Goal: Information Seeking & Learning: Find specific fact

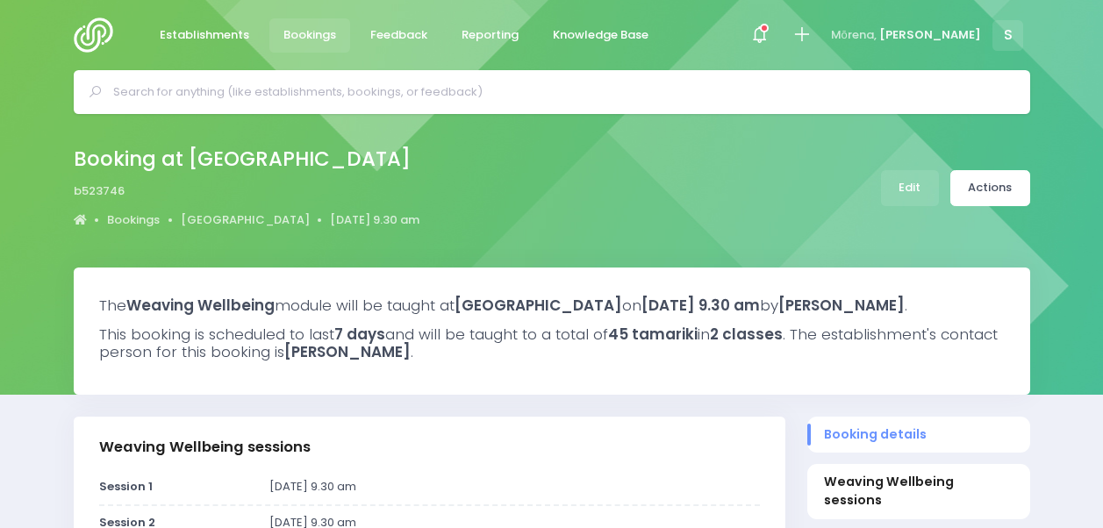
select select "5"
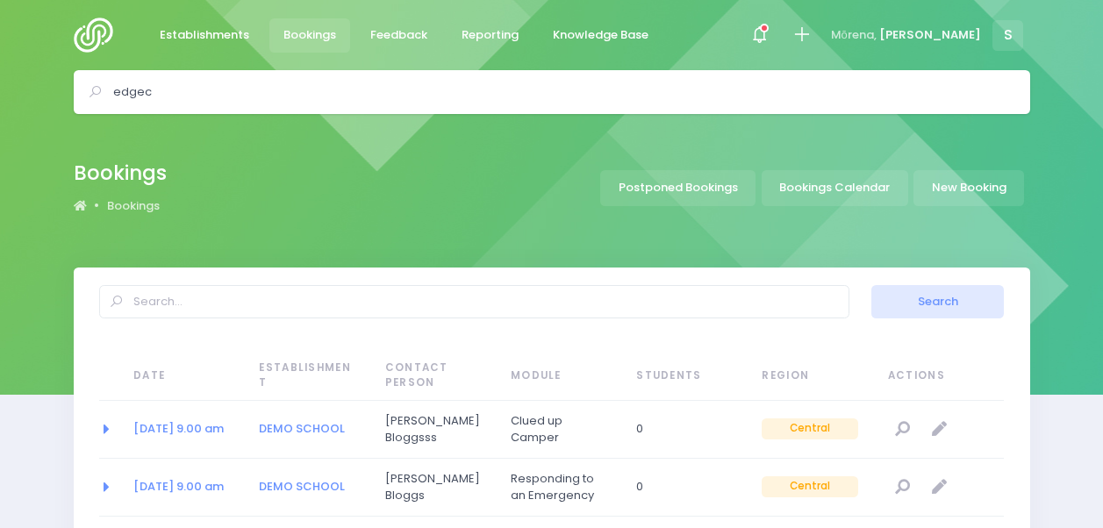
select select "20"
click at [226, 39] on span "Establishments" at bounding box center [205, 35] width 90 height 18
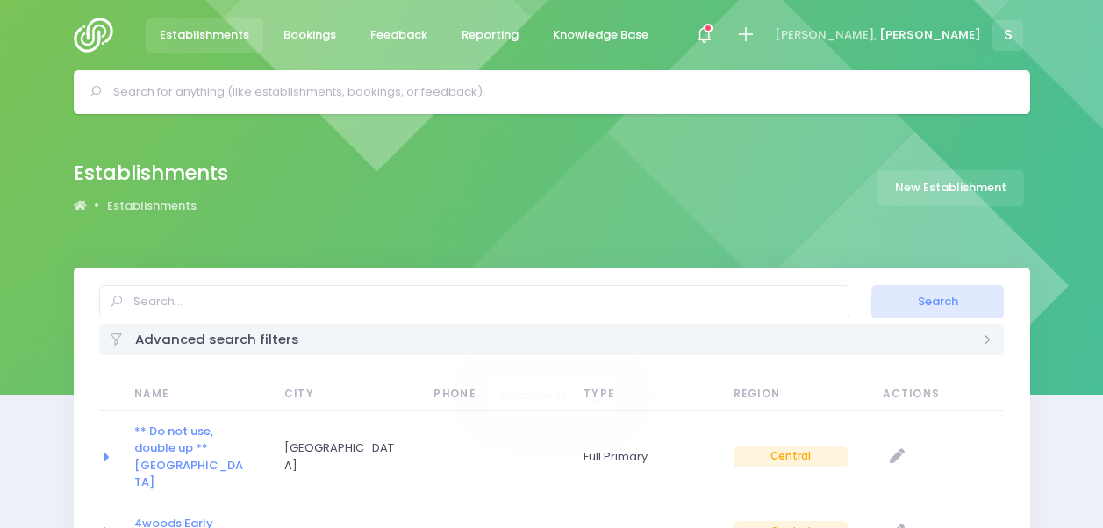
select select
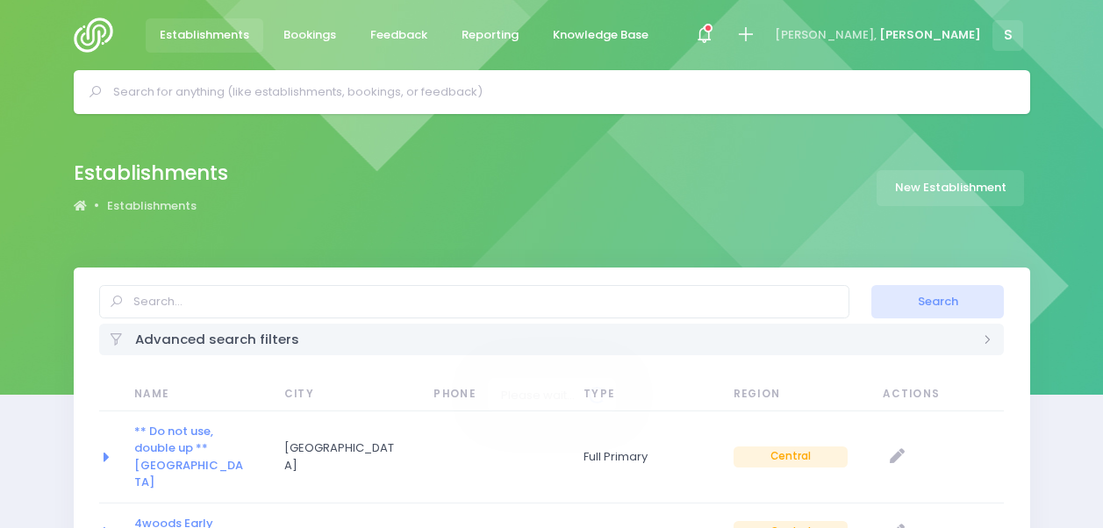
select select "20"
click at [629, 351] on div "Advanced search filters" at bounding box center [552, 339] width 906 height 31
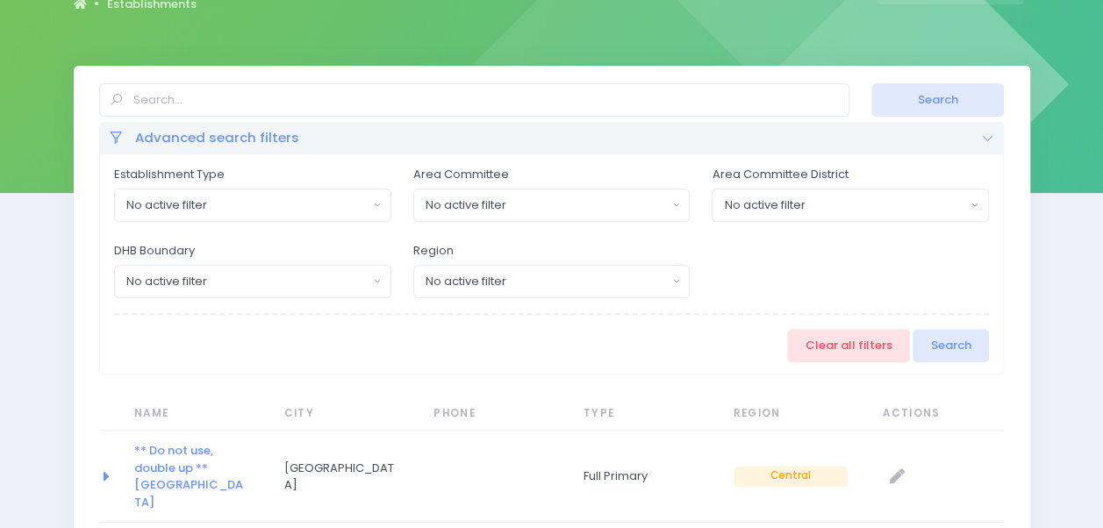
scroll to position [201, 0]
click at [618, 295] on button "No active filter" at bounding box center [551, 282] width 277 height 33
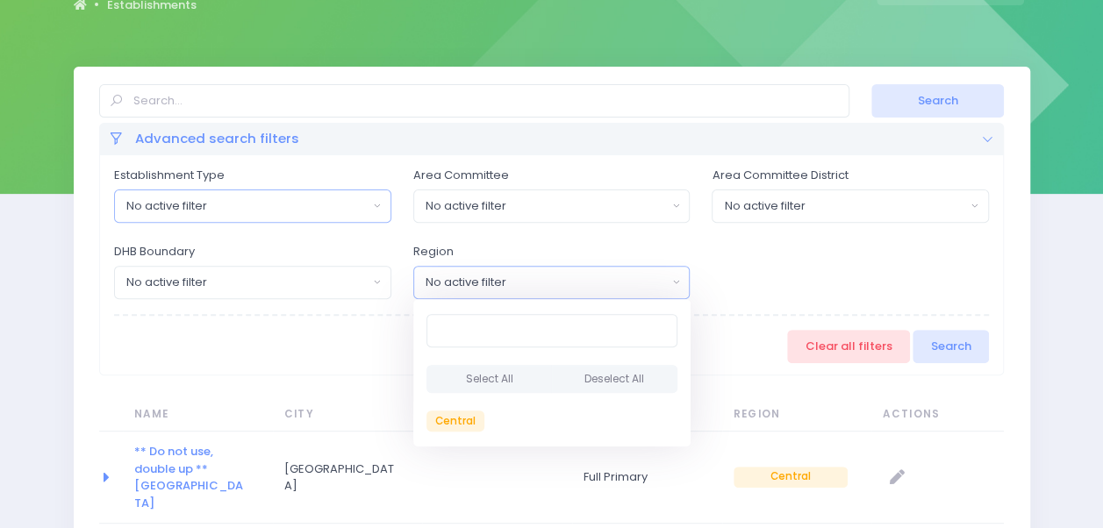
click at [251, 211] on div "No active filter" at bounding box center [246, 207] width 241 height 18
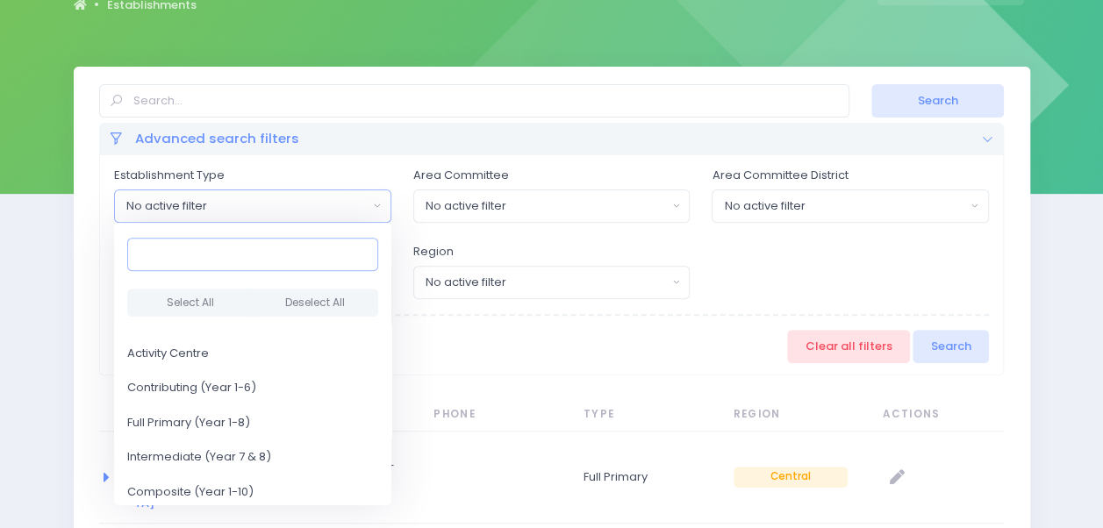
scroll to position [334, 0]
click at [254, 417] on link "Full Primary (Year 1-8)" at bounding box center [252, 423] width 277 height 35
select select "Full Primary"
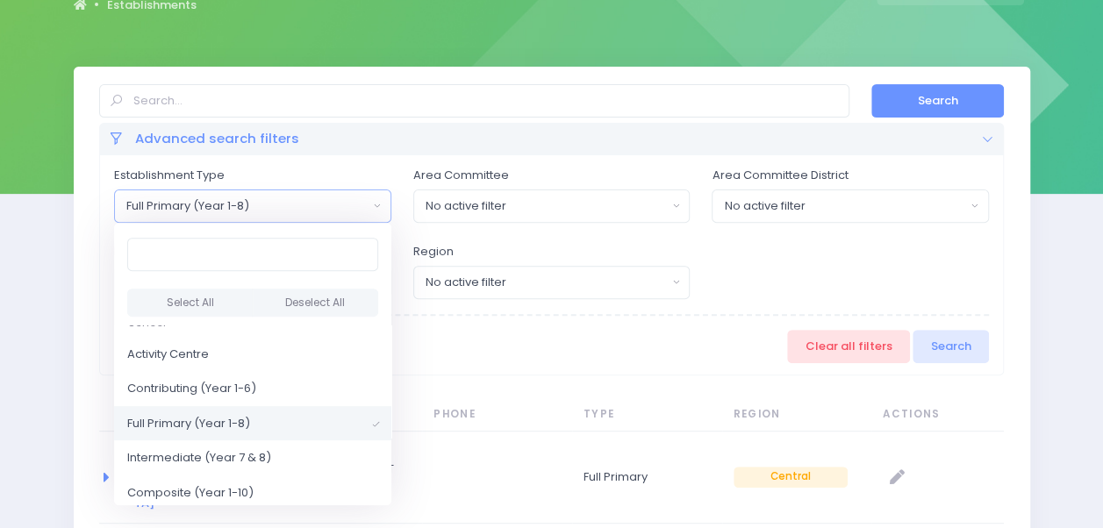
click at [980, 89] on button "Search" at bounding box center [938, 100] width 133 height 33
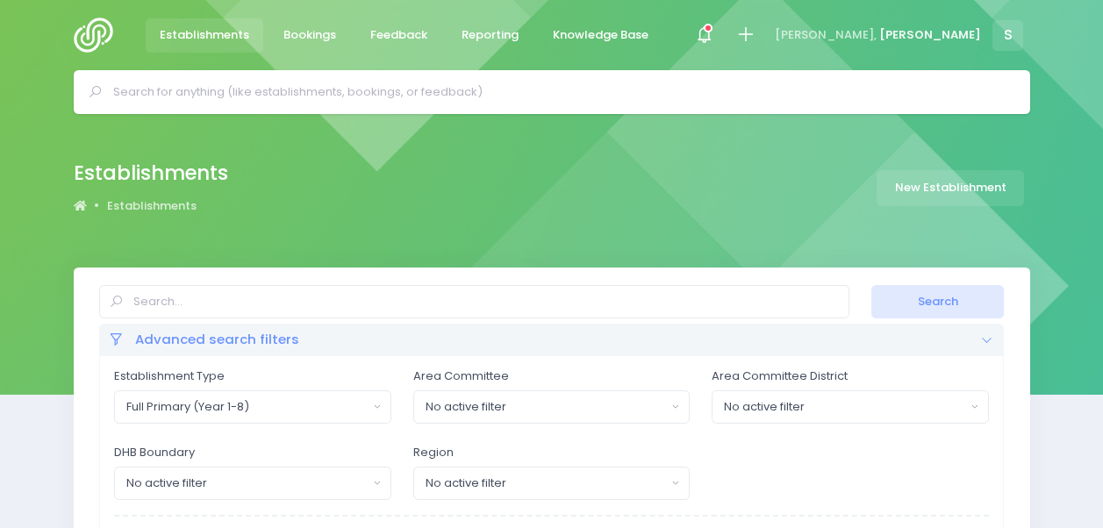
select select
select select "20"
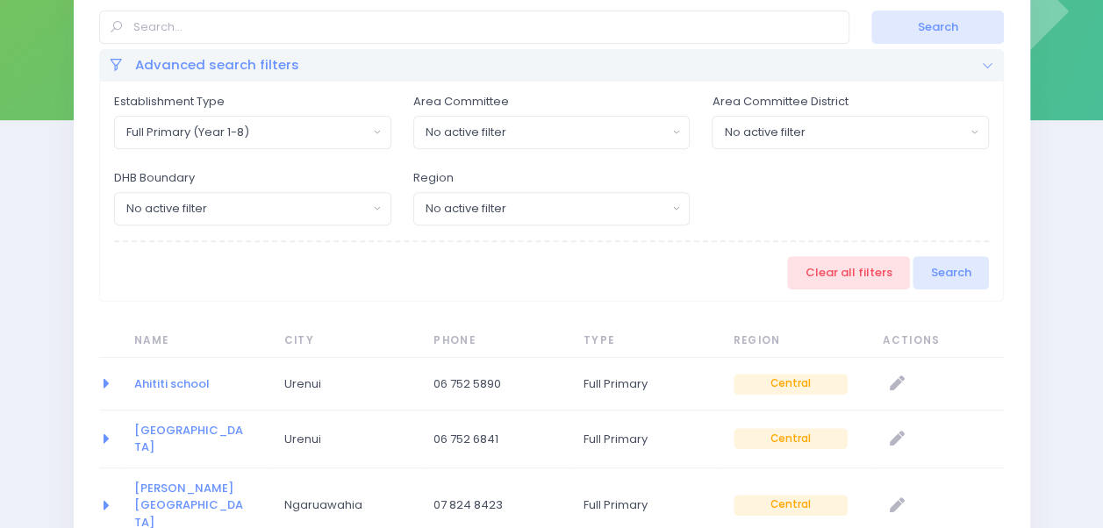
scroll to position [158, 0]
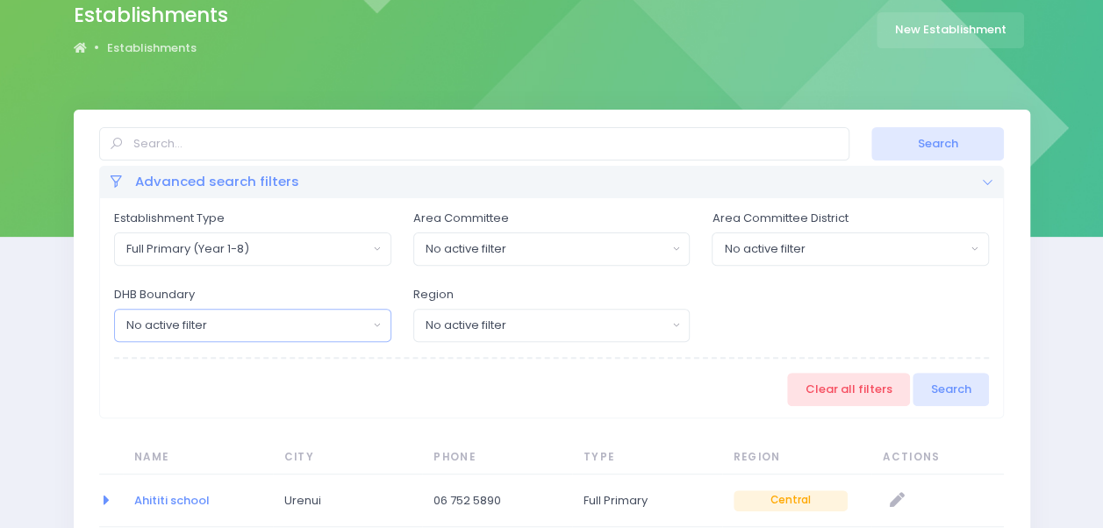
click at [381, 313] on button "No active filter" at bounding box center [252, 325] width 277 height 33
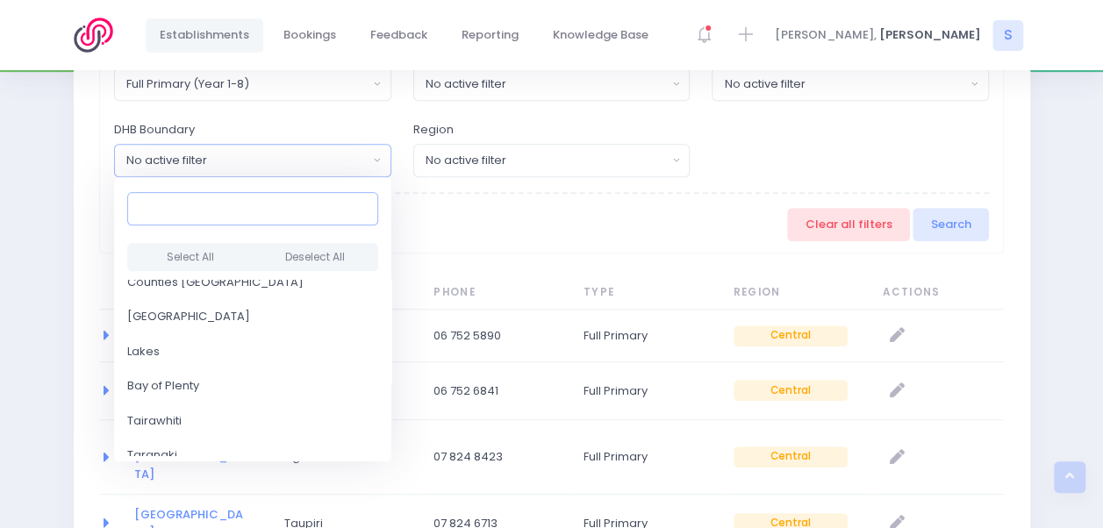
scroll to position [189, 0]
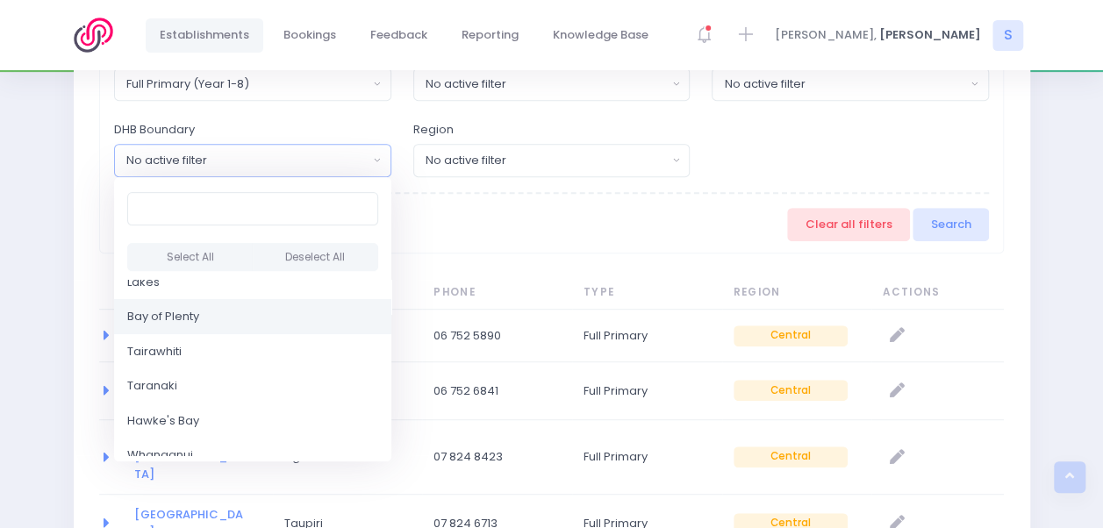
click at [253, 314] on link "Bay of Plenty" at bounding box center [252, 316] width 277 height 35
select select "Bay of Plenty"
click at [618, 160] on div "No active filter" at bounding box center [546, 161] width 241 height 18
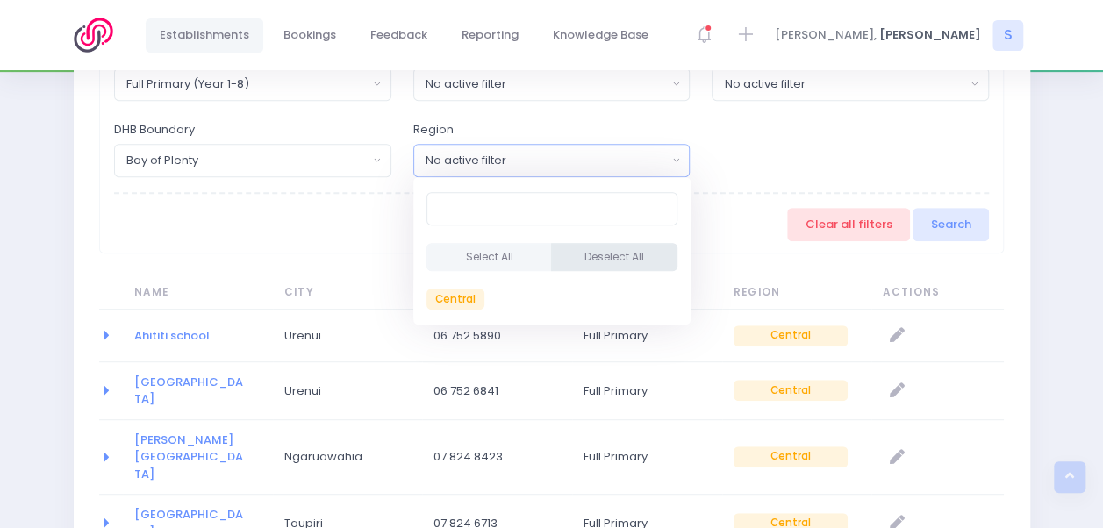
click at [620, 252] on button "Deselect All" at bounding box center [614, 257] width 126 height 29
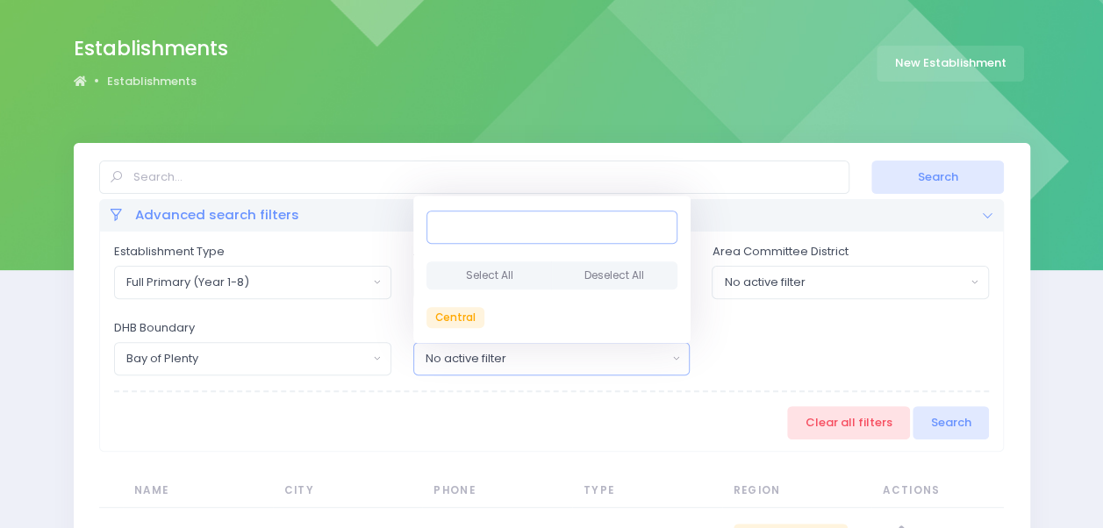
scroll to position [118, 0]
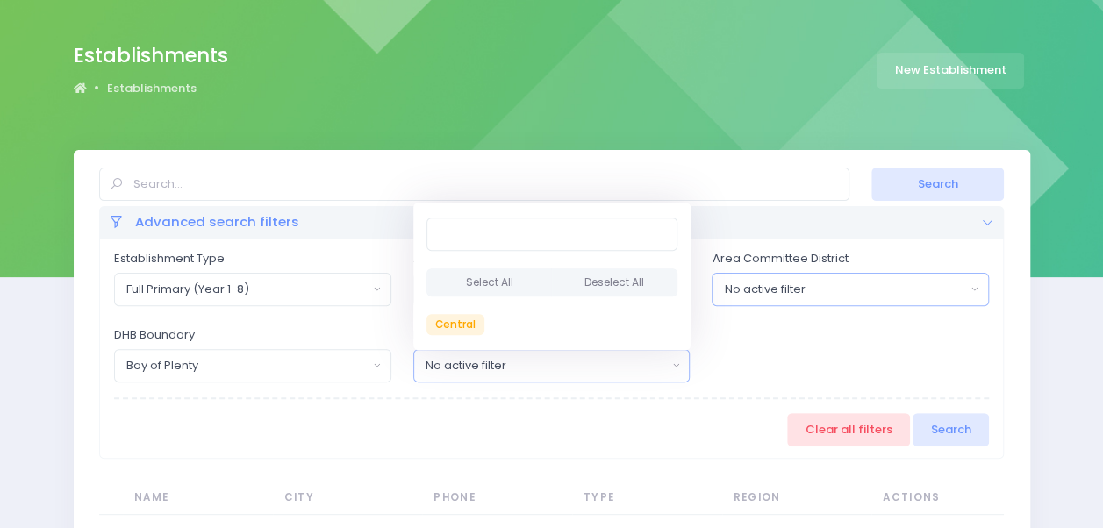
click at [786, 277] on button "No active filter" at bounding box center [850, 289] width 277 height 33
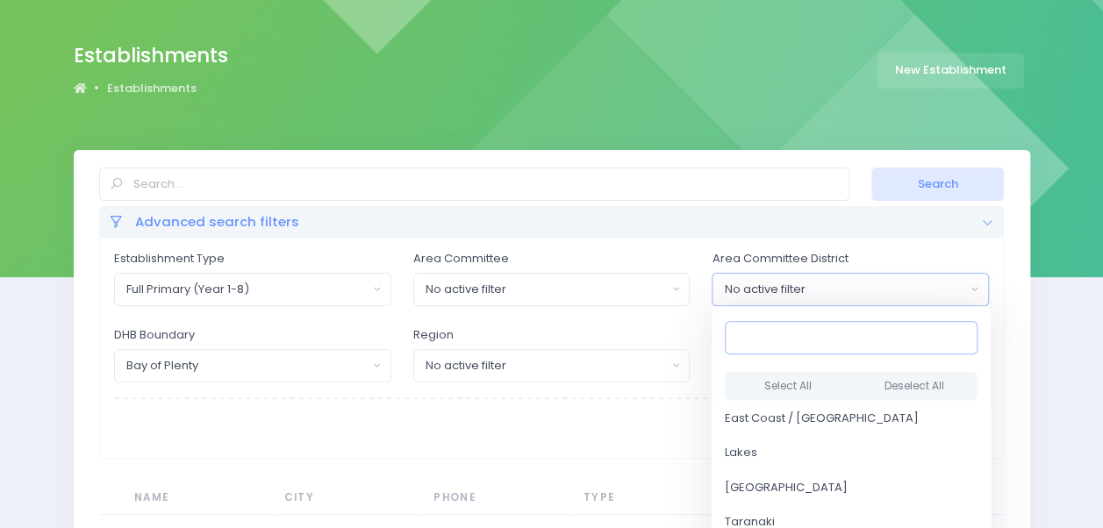
scroll to position [354, 0]
click at [828, 417] on span "East Coast / [GEOGRAPHIC_DATA]" at bounding box center [822, 417] width 194 height 18
select select "East Coast / [GEOGRAPHIC_DATA]"
click at [620, 297] on div "No active filter" at bounding box center [546, 290] width 241 height 18
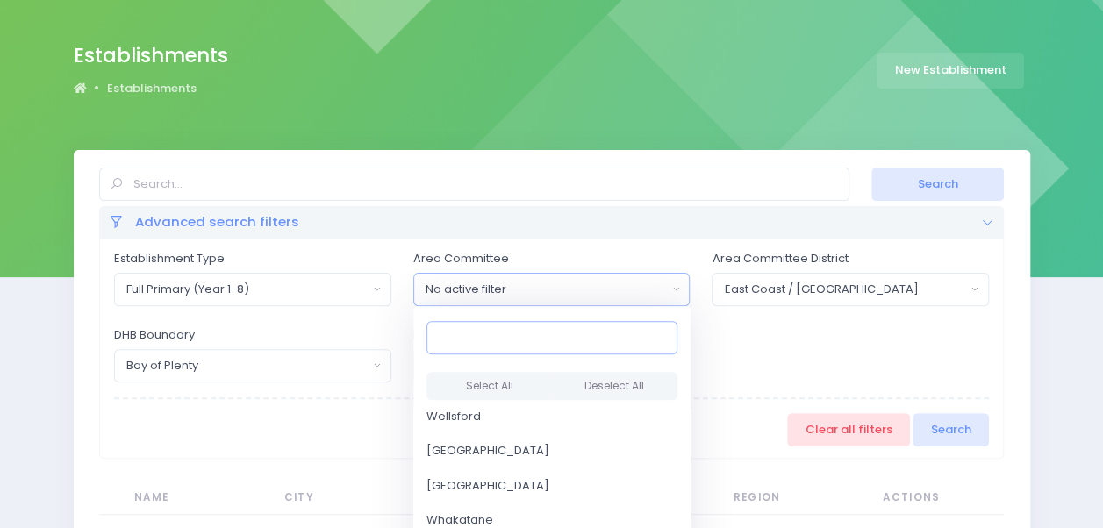
scroll to position [4748, 0]
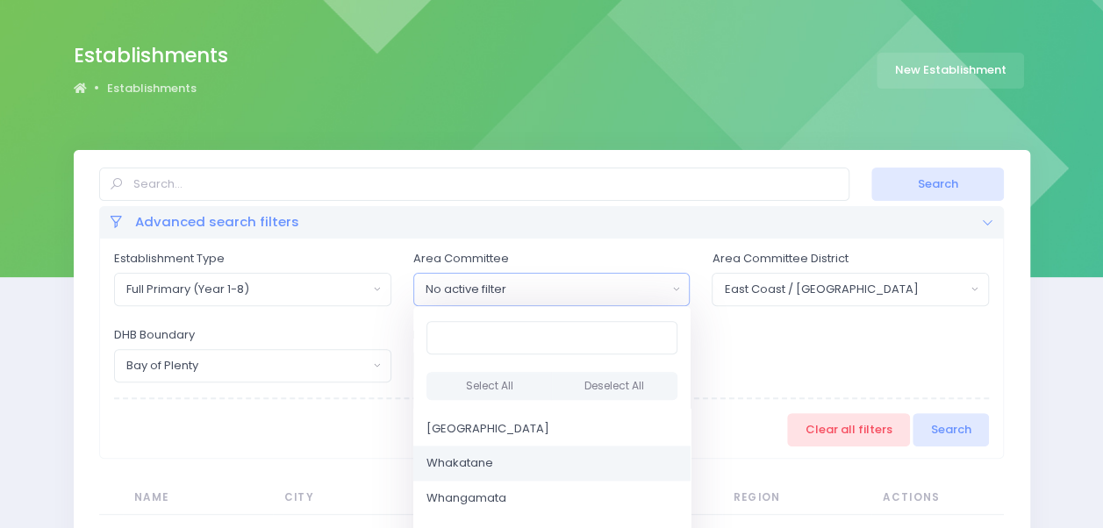
click at [543, 456] on link "Whakatane" at bounding box center [551, 463] width 277 height 35
select select "Whakatane"
click at [953, 189] on button "Search" at bounding box center [938, 184] width 133 height 33
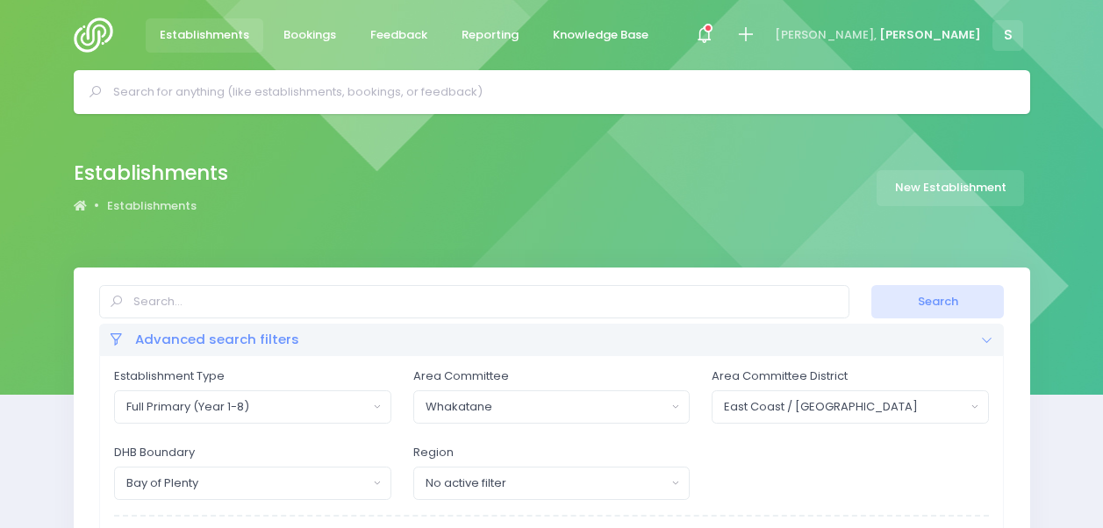
select select
select select "20"
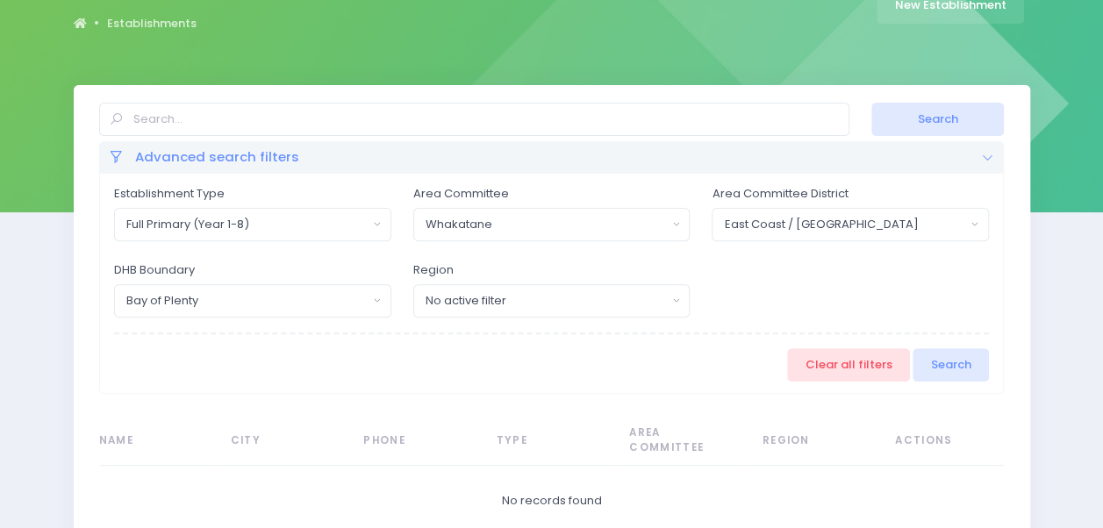
scroll to position [129, 0]
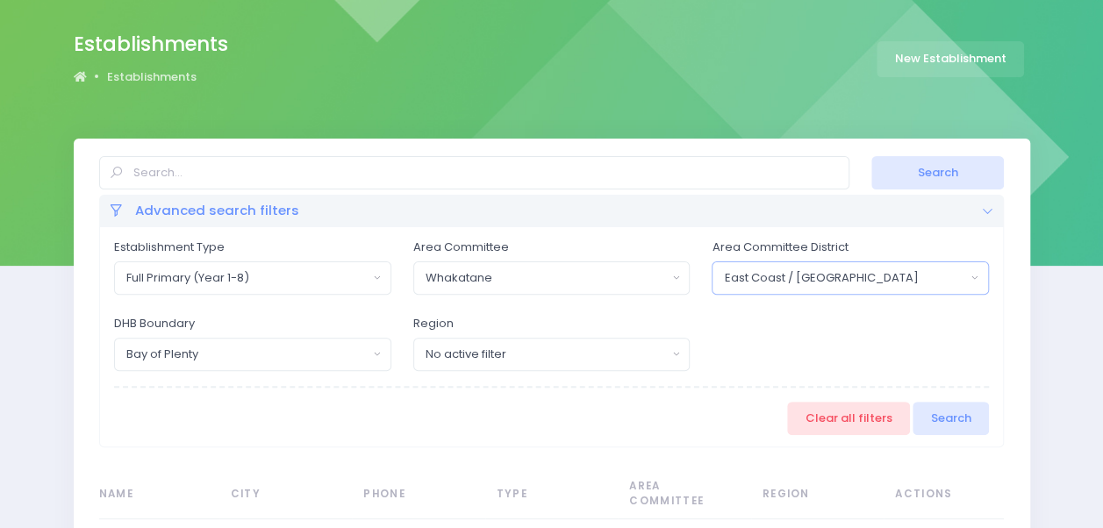
click at [858, 279] on div "East Coast / [GEOGRAPHIC_DATA]" at bounding box center [844, 279] width 241 height 18
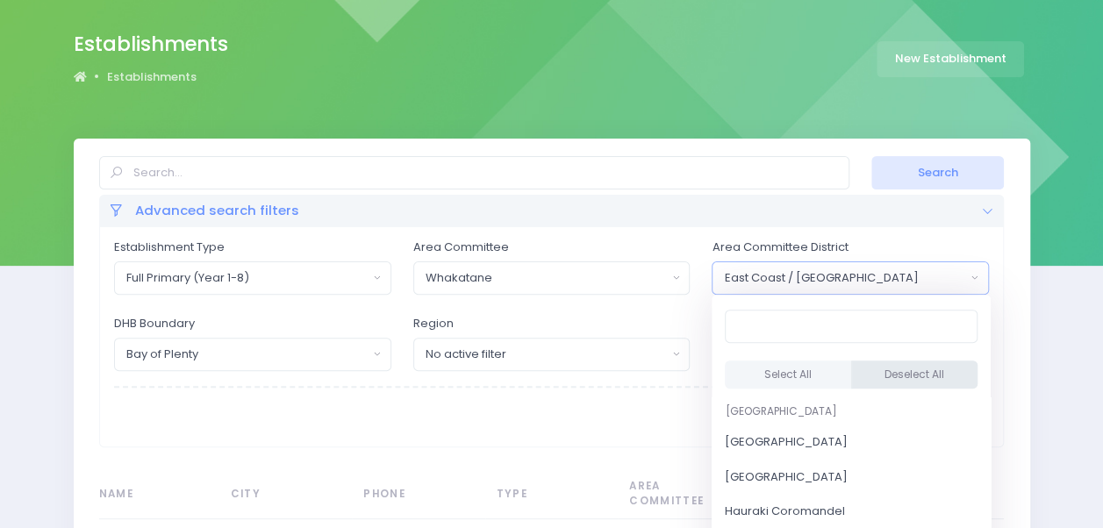
click at [885, 377] on button "Deselect All" at bounding box center [915, 375] width 127 height 29
select select
click at [357, 349] on div "Bay of Plenty" at bounding box center [246, 355] width 241 height 18
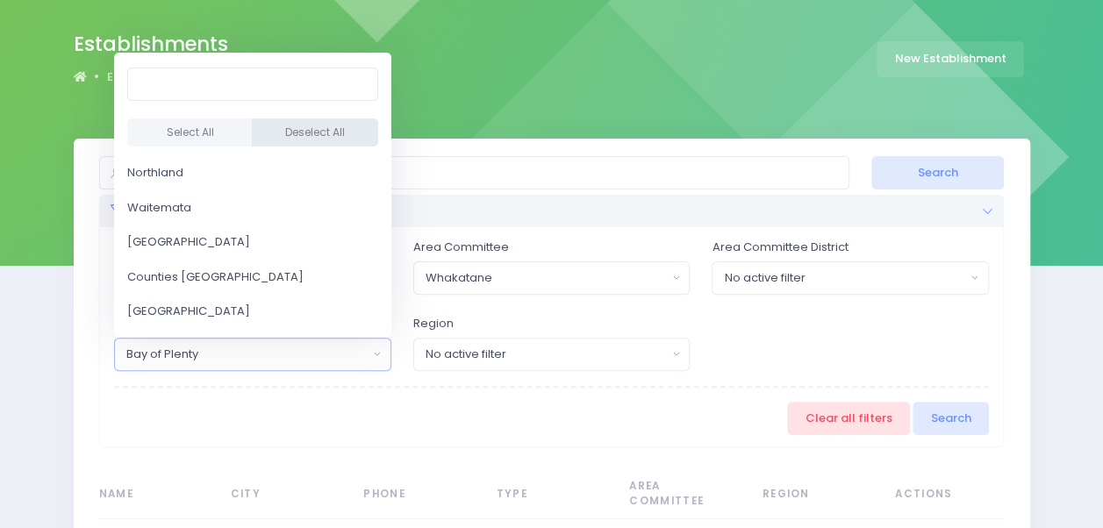
click at [348, 134] on button "Deselect All" at bounding box center [315, 133] width 126 height 29
select select
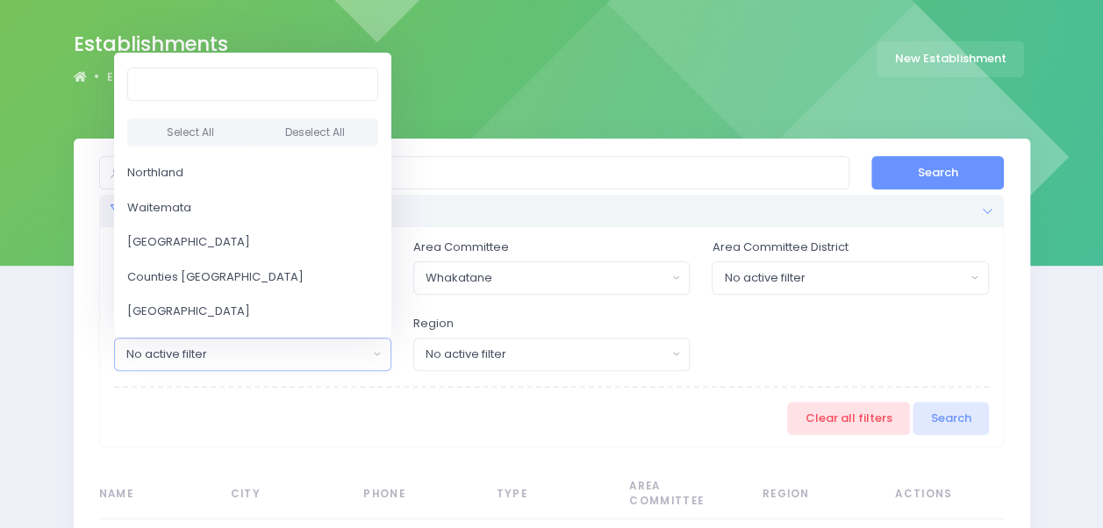
click at [964, 172] on button "Search" at bounding box center [938, 172] width 133 height 33
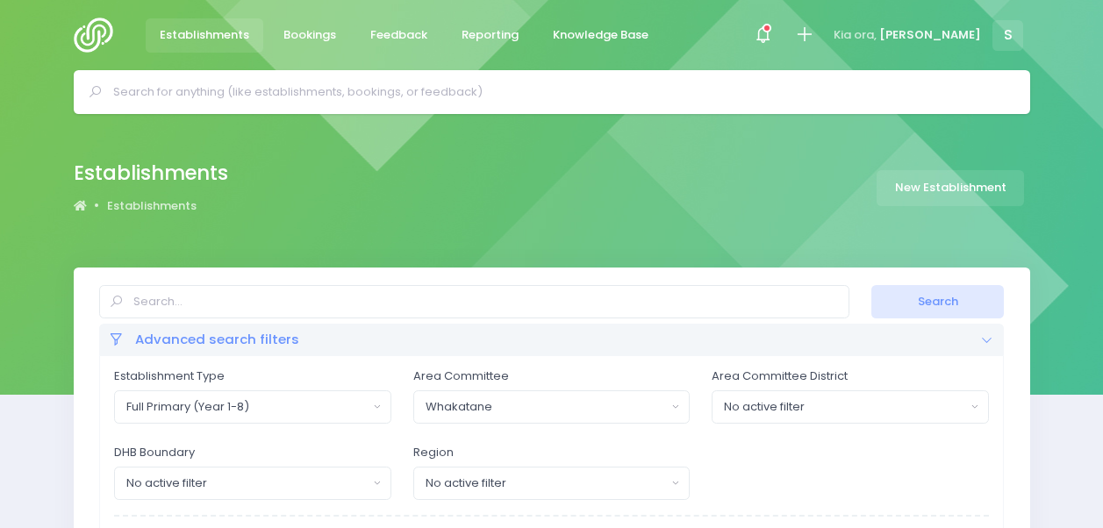
select select
select select "20"
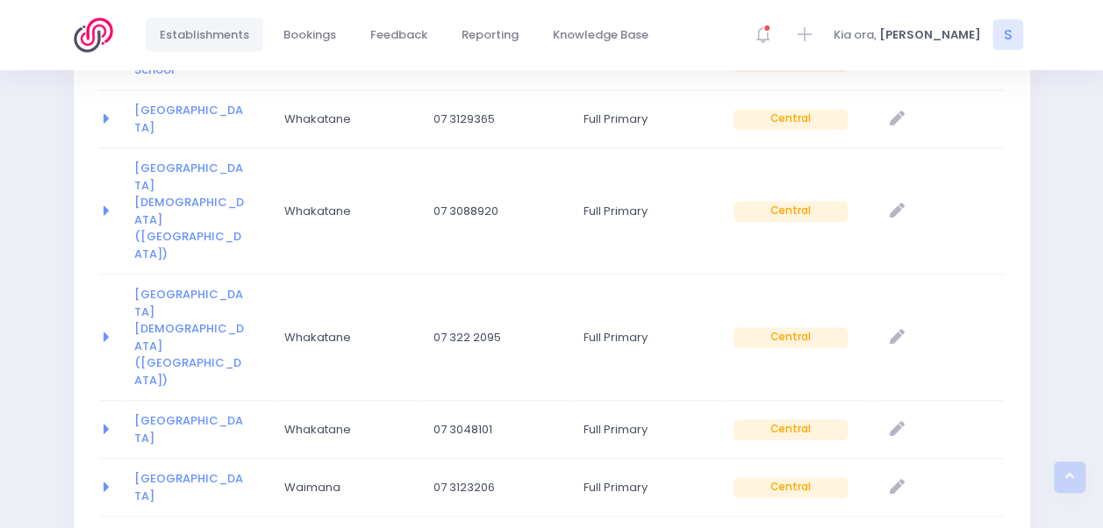
scroll to position [600, 0]
click at [161, 471] on link "Nukuhou North School" at bounding box center [188, 488] width 109 height 34
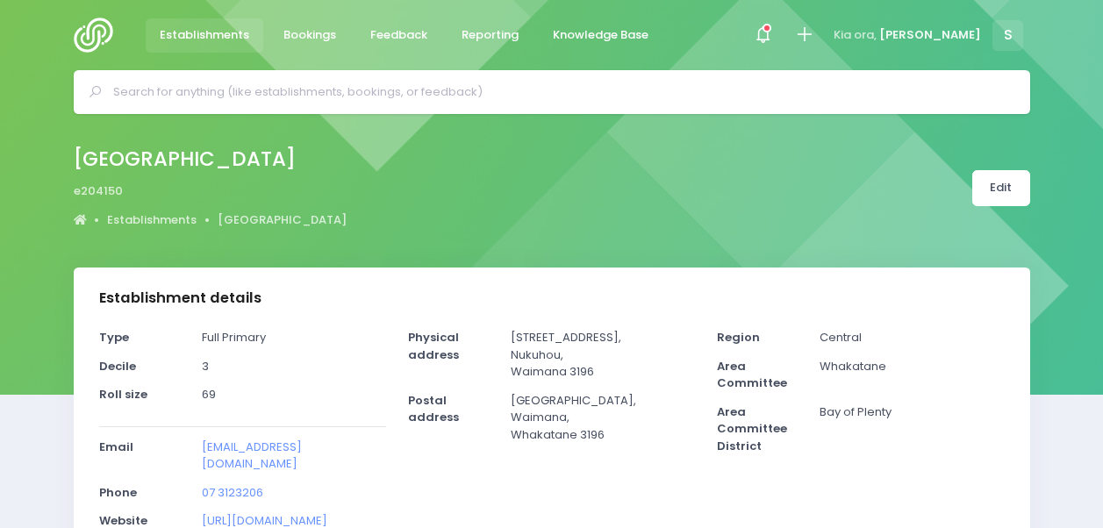
select select "5"
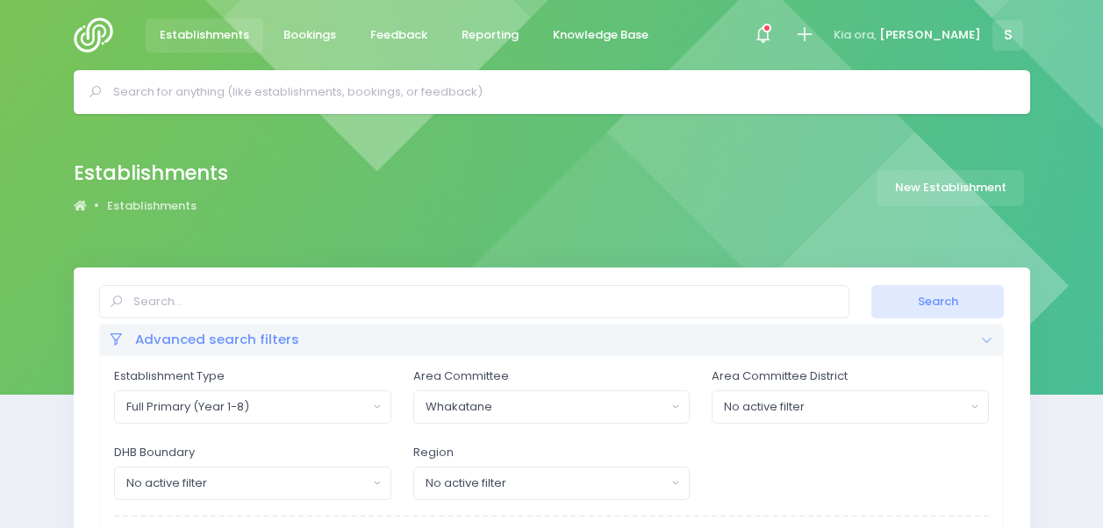
select select
select select "20"
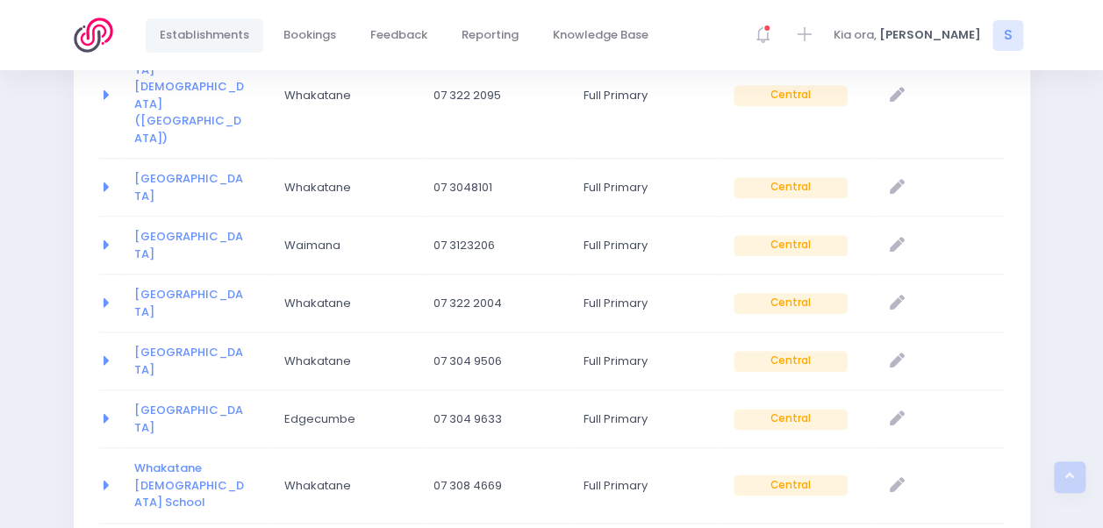
scroll to position [913, 0]
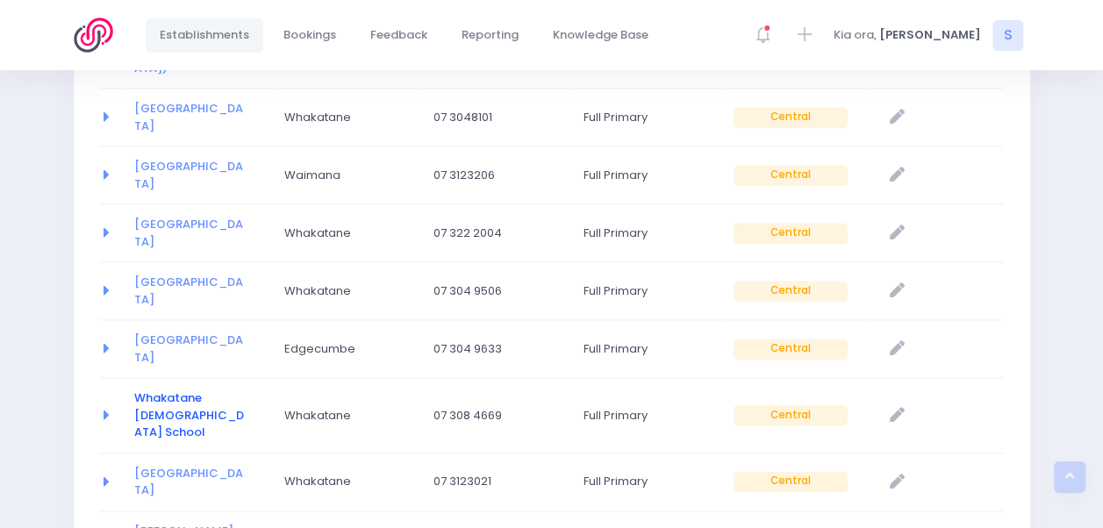
click at [162, 390] on link "Whakatane [DEMOGRAPHIC_DATA] School" at bounding box center [189, 415] width 110 height 51
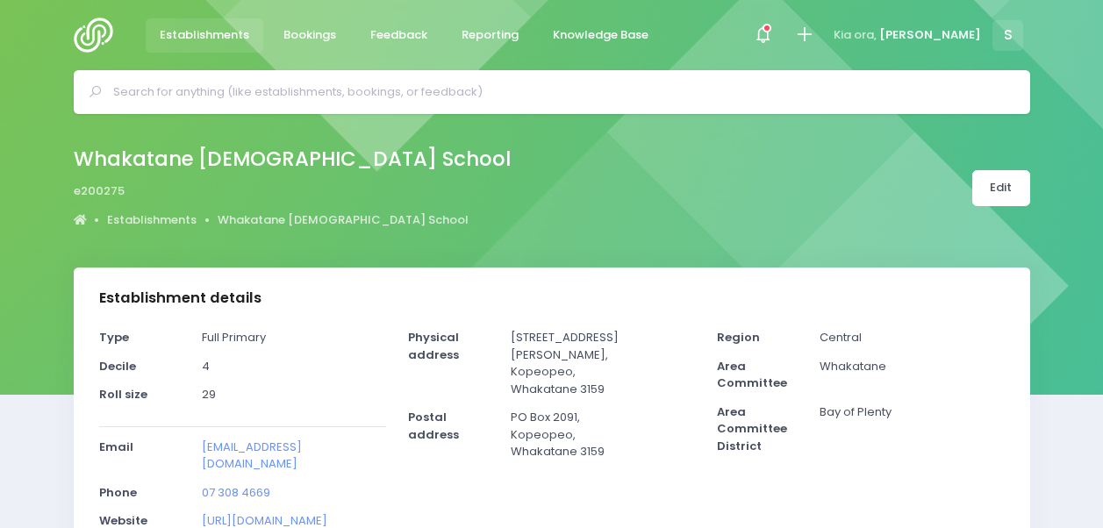
select select "5"
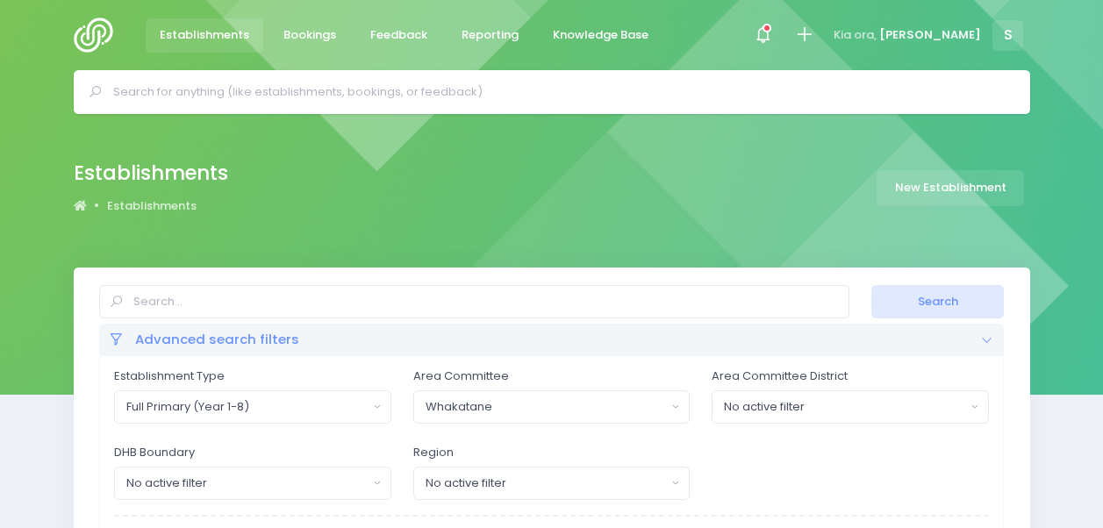
select select
select select "20"
click at [533, 399] on div "Whakatane" at bounding box center [546, 408] width 241 height 18
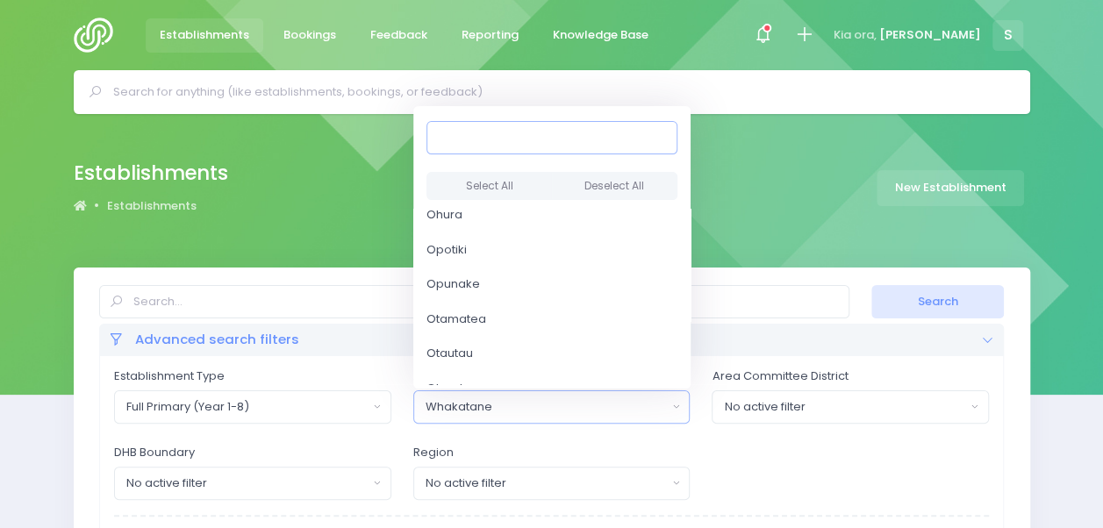
scroll to position [2786, 0]
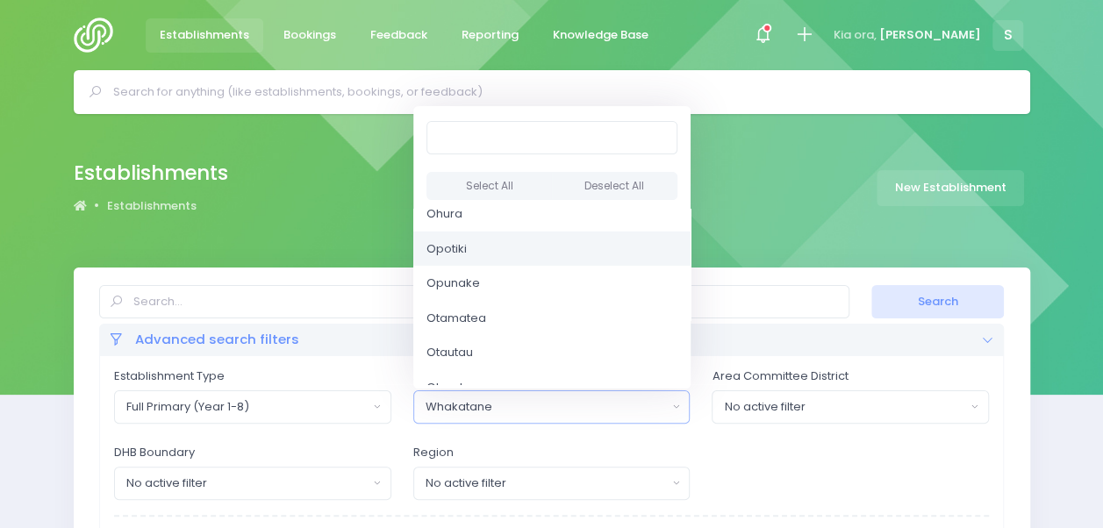
click at [541, 255] on link "Opotiki" at bounding box center [551, 249] width 277 height 35
select select "Opotiki"
click at [931, 306] on button "Search" at bounding box center [938, 301] width 133 height 33
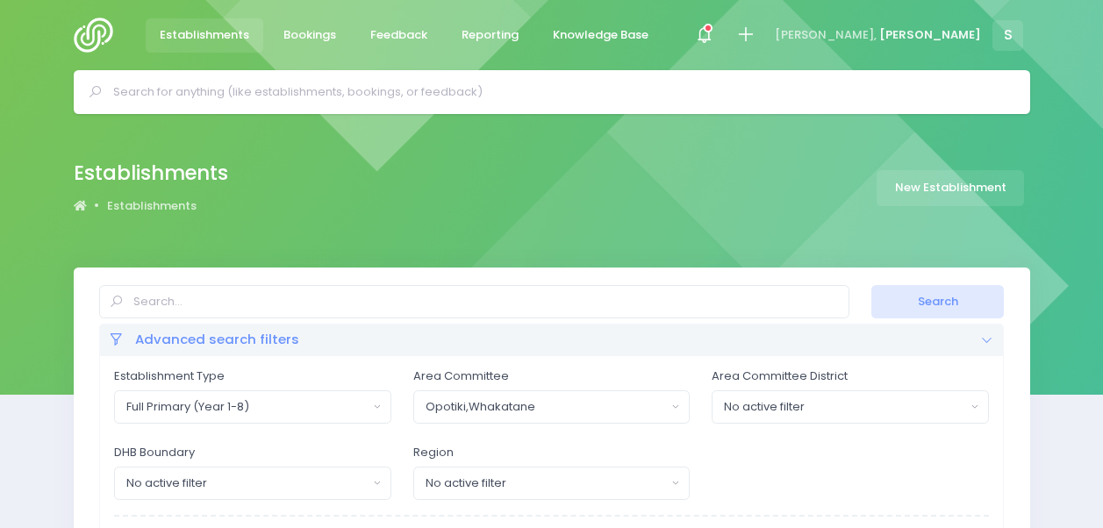
select select
select select "20"
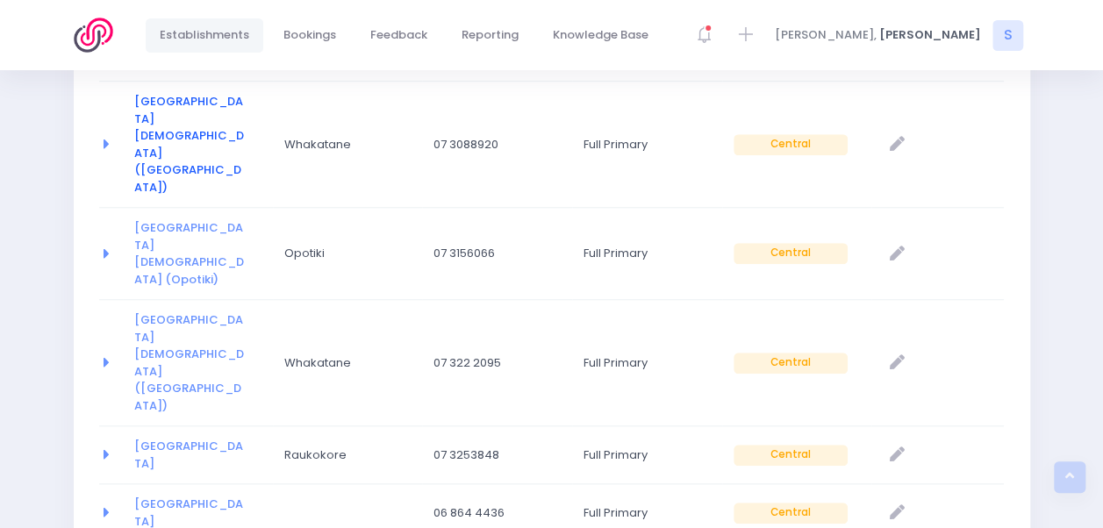
scroll to position [722, 0]
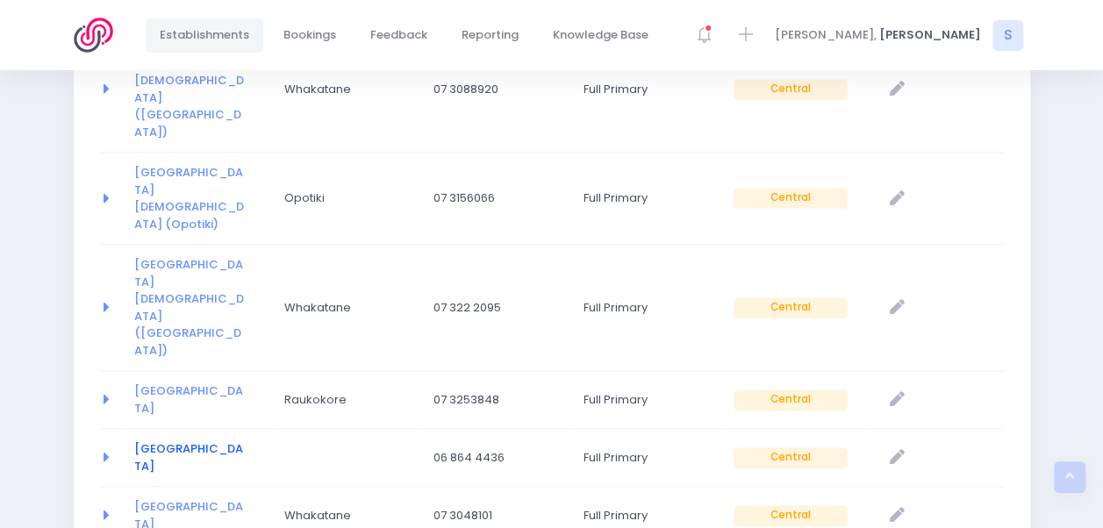
click at [186, 441] on link "[GEOGRAPHIC_DATA]" at bounding box center [188, 458] width 109 height 34
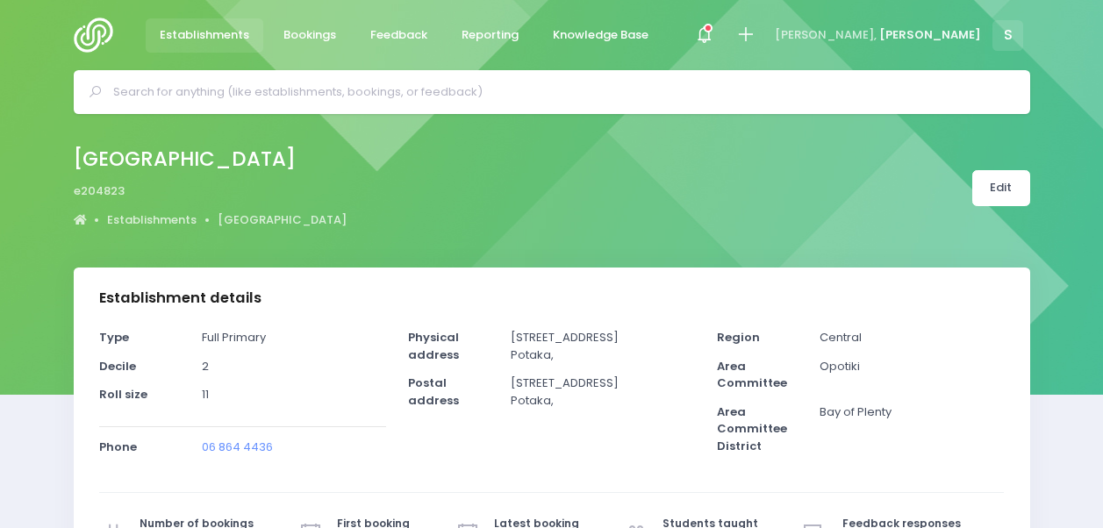
select select "5"
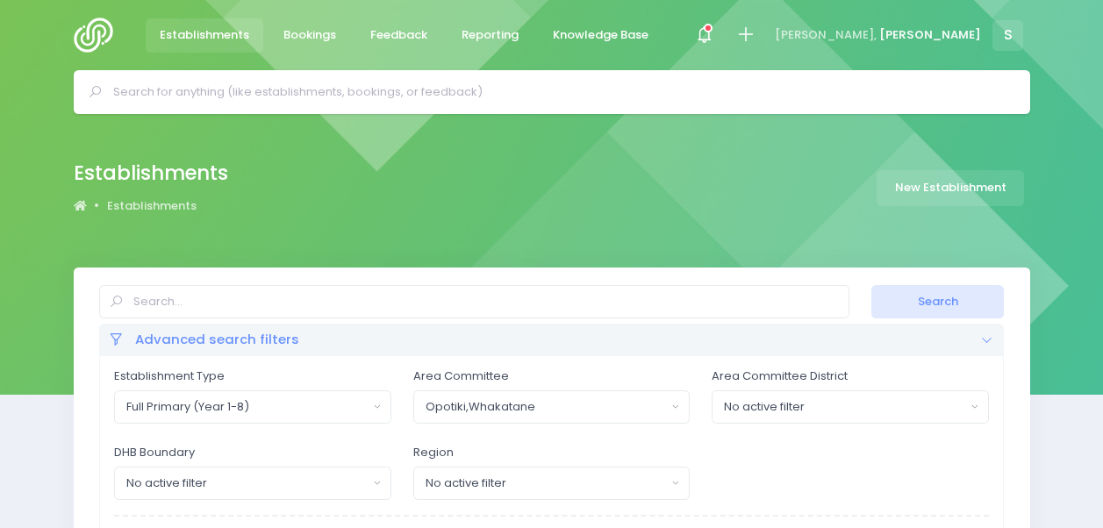
select select
select select "20"
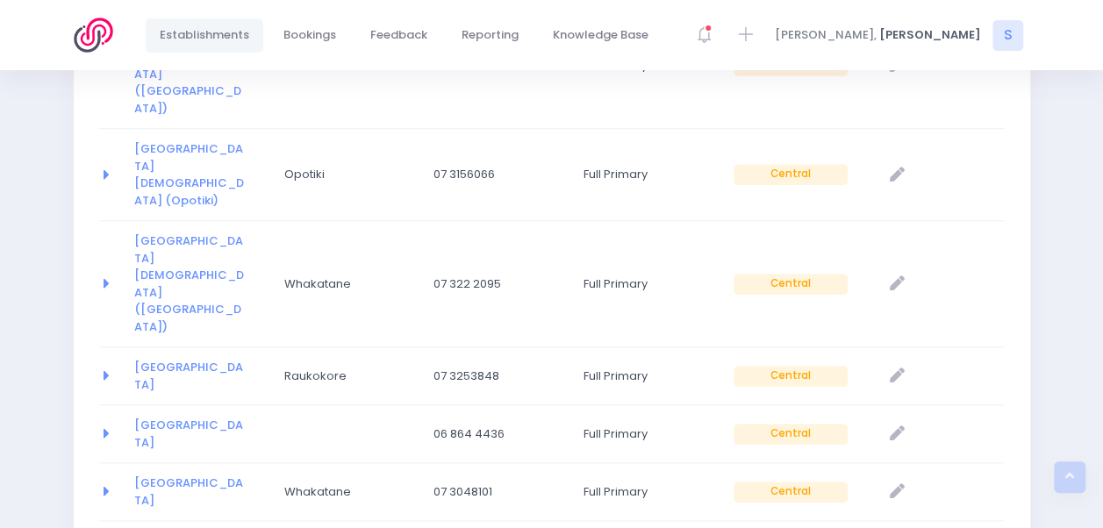
scroll to position [758, 0]
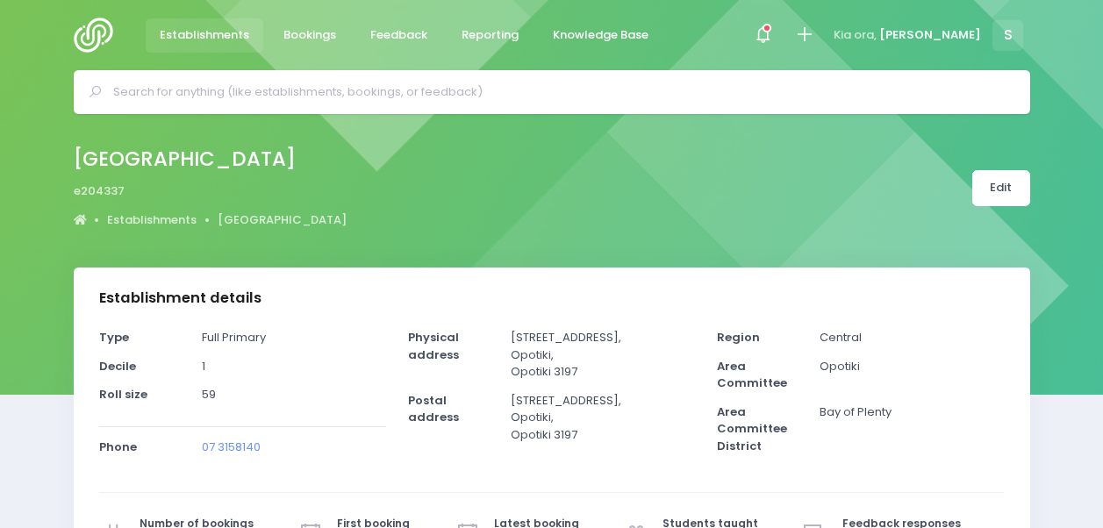
select select "5"
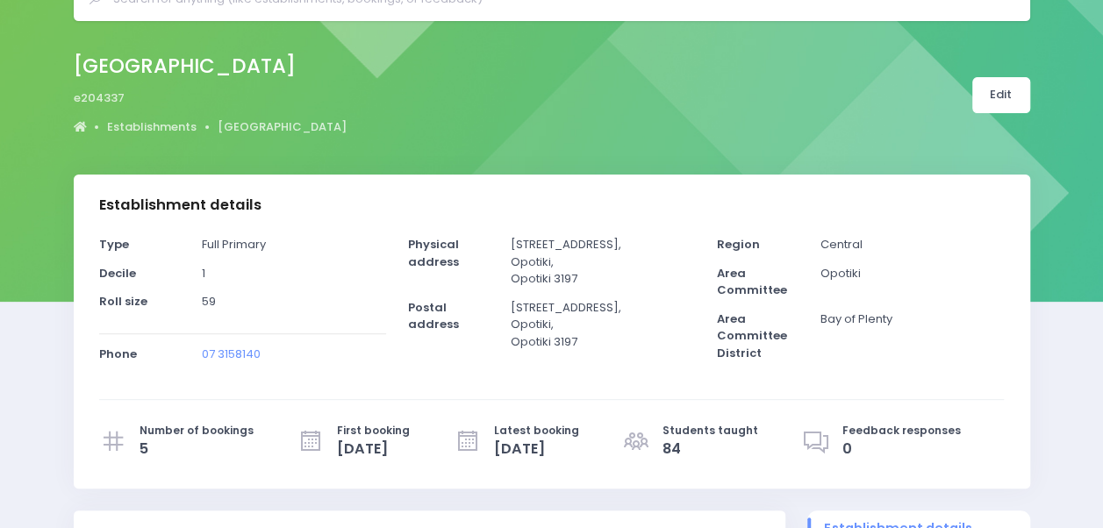
scroll to position [94, 0]
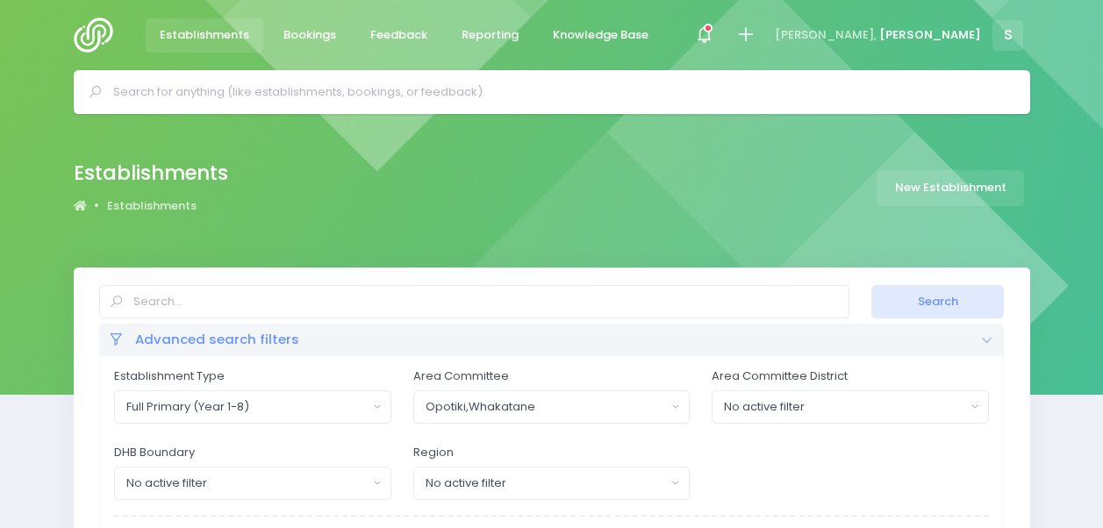
select select
select select "20"
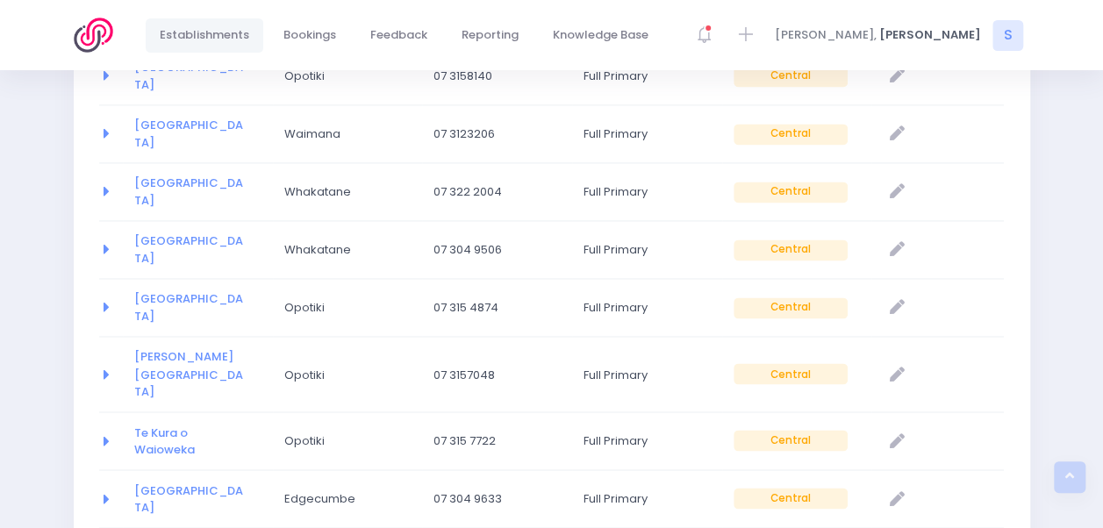
scroll to position [1280, 0]
click at [177, 422] on link "Te Kura o Waioweka" at bounding box center [164, 439] width 61 height 34
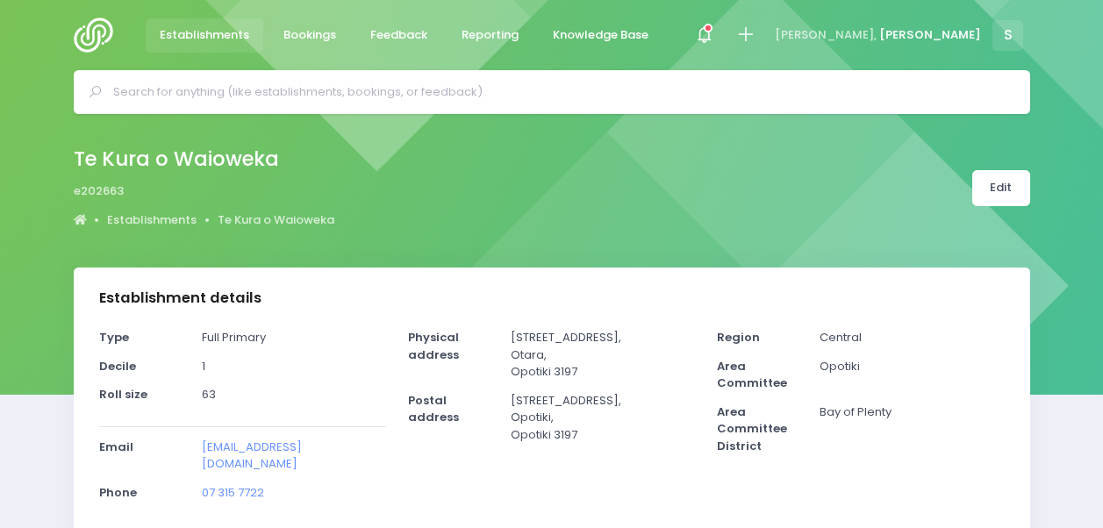
select select "5"
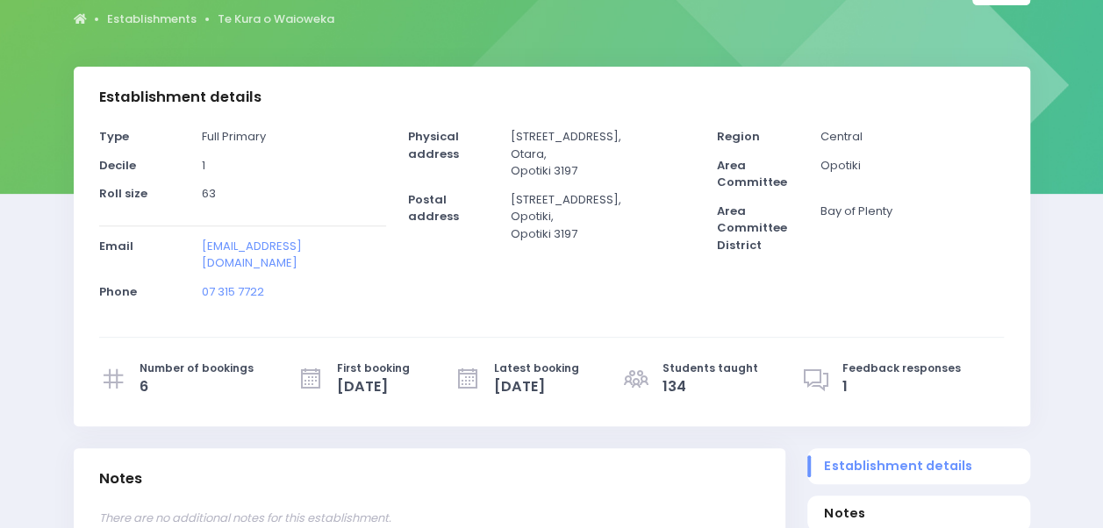
scroll to position [202, 0]
click at [511, 134] on div "[STREET_ADDRESS]" at bounding box center [603, 158] width 206 height 63
drag, startPoint x: 513, startPoint y: 135, endPoint x: 585, endPoint y: 167, distance: 78.6
click at [585, 167] on p "[STREET_ADDRESS]" at bounding box center [603, 153] width 184 height 52
copy p "[STREET_ADDRESS]"
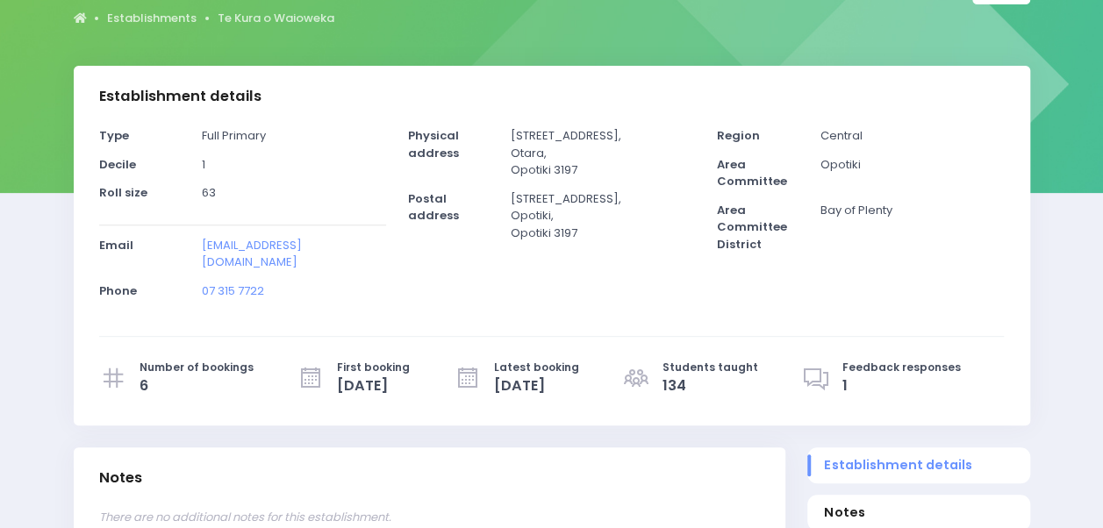
click at [413, 268] on div "Physical address [STREET_ADDRESS] Postal address" at bounding box center [551, 218] width 309 height 183
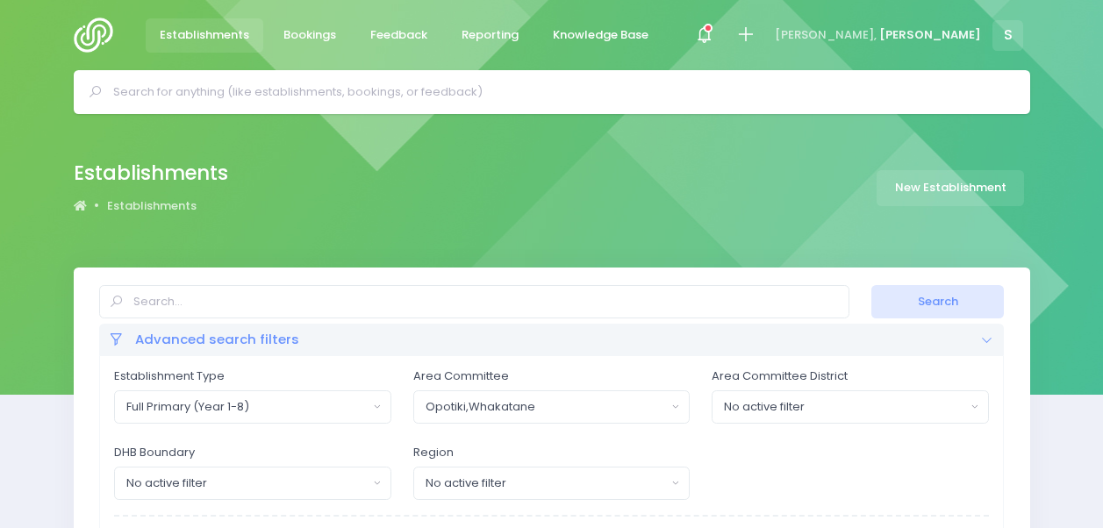
select select
select select "20"
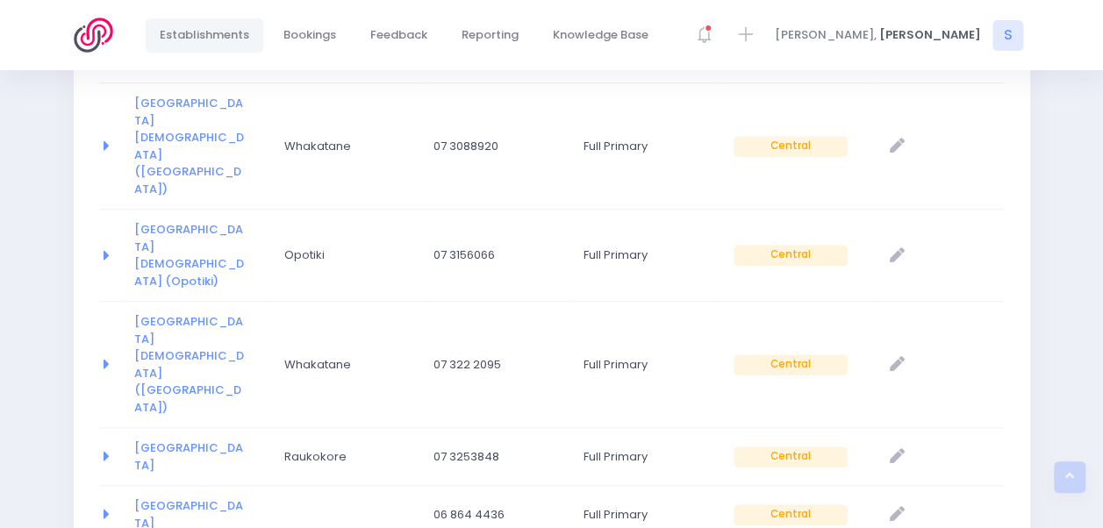
scroll to position [665, 0]
click at [179, 221] on link "[GEOGRAPHIC_DATA][DEMOGRAPHIC_DATA] (Opotiki)" at bounding box center [189, 255] width 110 height 68
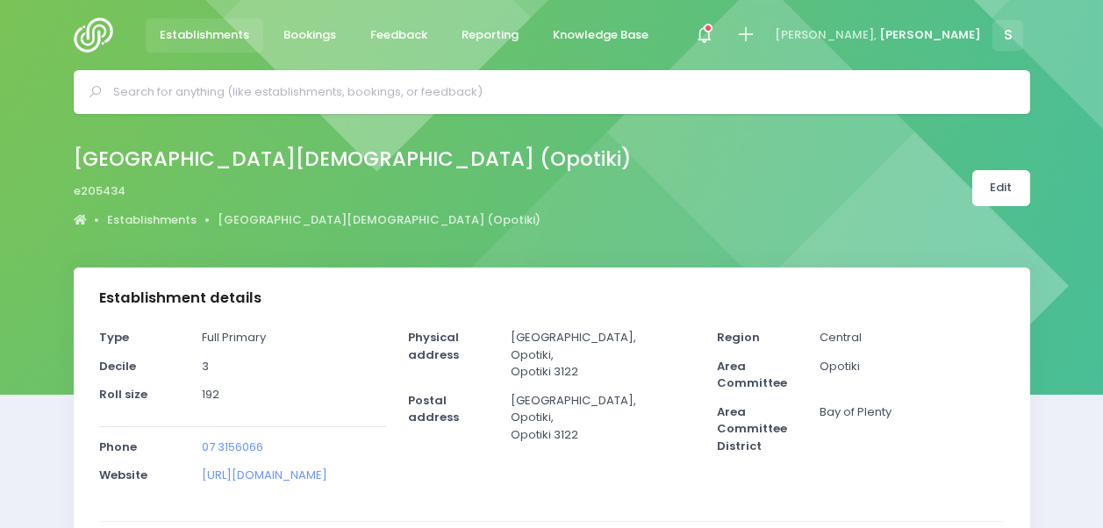
select select "5"
